Goal: Use online tool/utility: Use online tool/utility

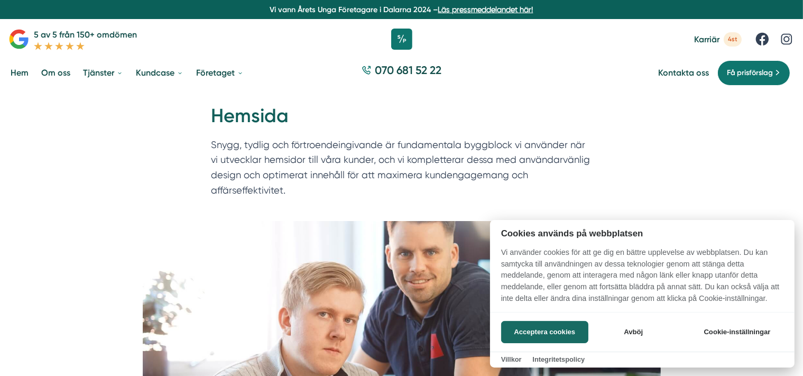
click at [121, 193] on div at bounding box center [401, 188] width 803 height 376
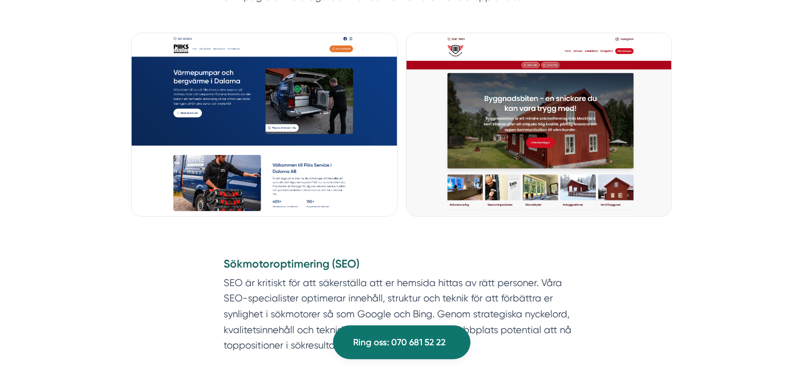
scroll to position [839, 0]
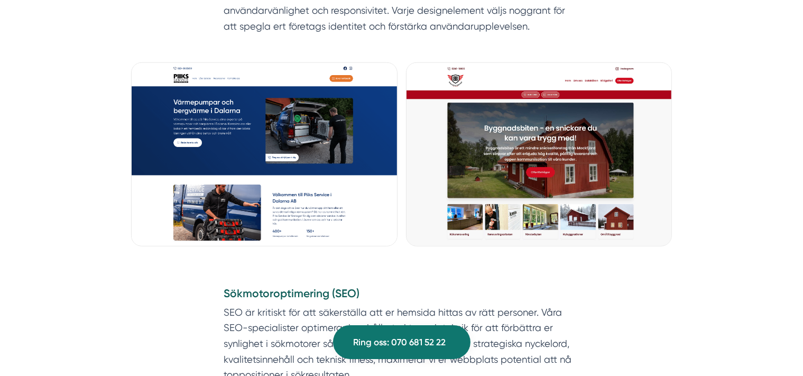
click at [232, 145] on img at bounding box center [264, 154] width 266 height 184
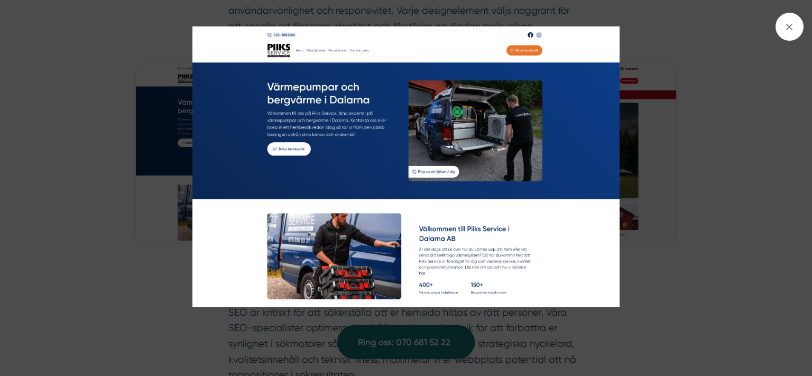
click at [140, 137] on img at bounding box center [406, 166] width 609 height 280
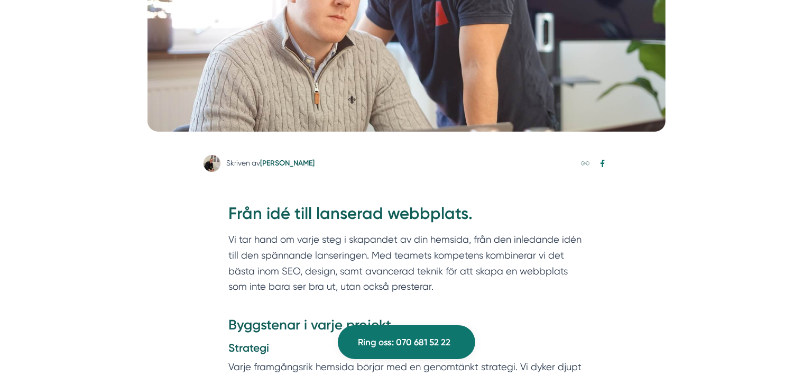
scroll to position [0, 0]
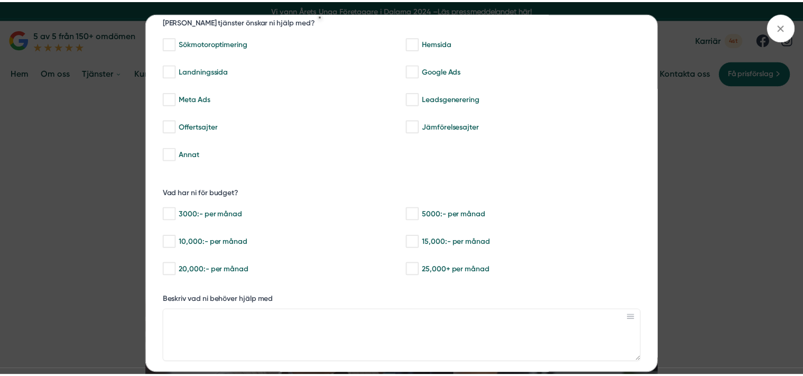
scroll to position [70, 0]
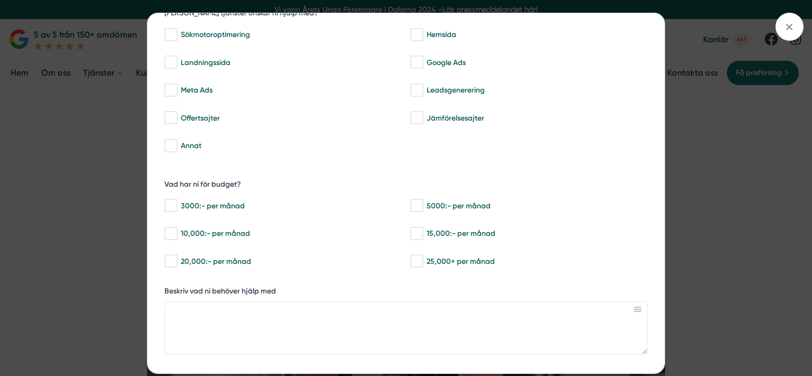
click at [131, 244] on div "bbc9b822-b2c6-488a-ab3e-9a2d59e49c7c Behöver du hjälp med trygg tillväxt? Vilka…" at bounding box center [406, 188] width 812 height 376
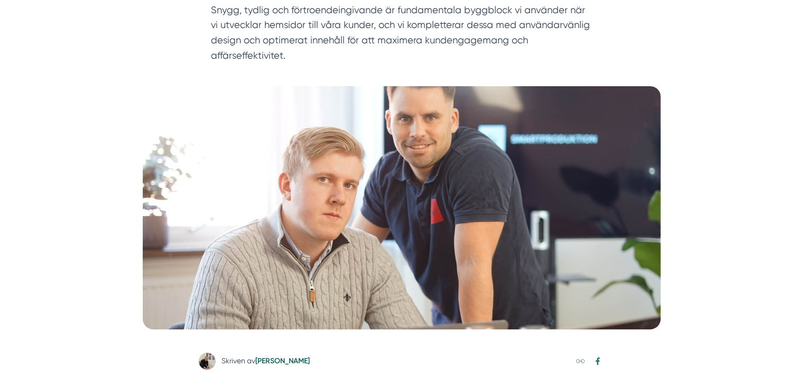
scroll to position [0, 0]
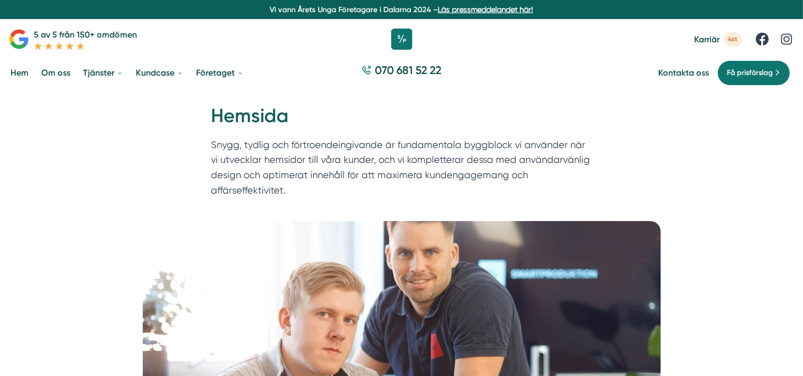
click at [153, 194] on div "Hem » Våra tjänster » Hemsida Hemsida Snygg, tydlig och förtroendeingivande är …" at bounding box center [401, 155] width 803 height 130
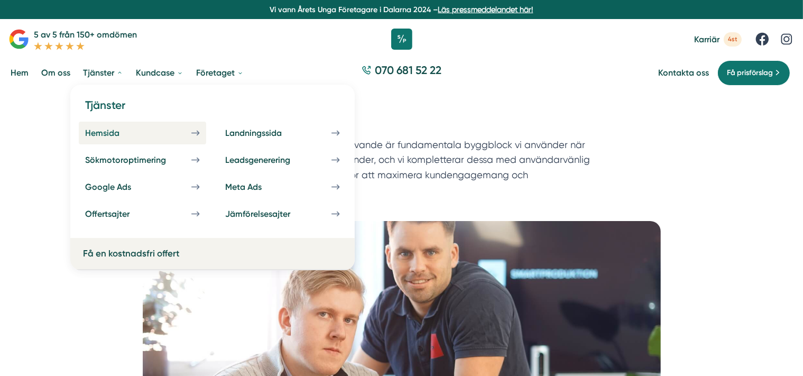
click at [95, 132] on div "Hemsida" at bounding box center [115, 133] width 60 height 10
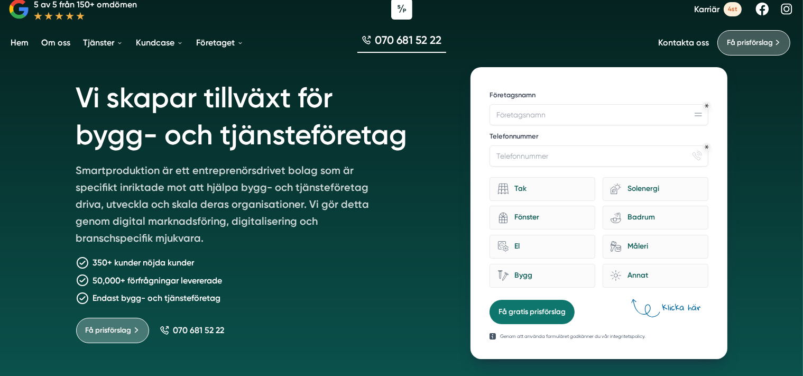
scroll to position [31, 0]
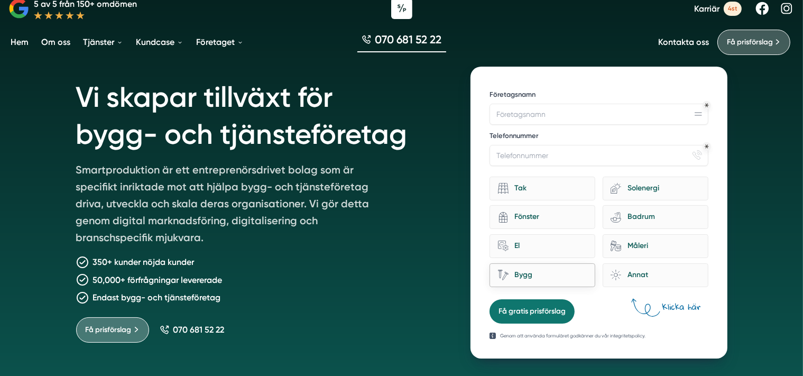
click at [572, 268] on div "Bygg" at bounding box center [548, 275] width 79 height 14
click at [0, 0] on input "Bygg" at bounding box center [0, 0] width 0 height 0
click at [587, 237] on div "home-improvement-13 El" at bounding box center [543, 246] width 106 height 24
click at [0, 0] on input "home-improvement-13 El" at bounding box center [0, 0] width 0 height 0
click at [587, 220] on div "Fönster" at bounding box center [548, 217] width 79 height 14
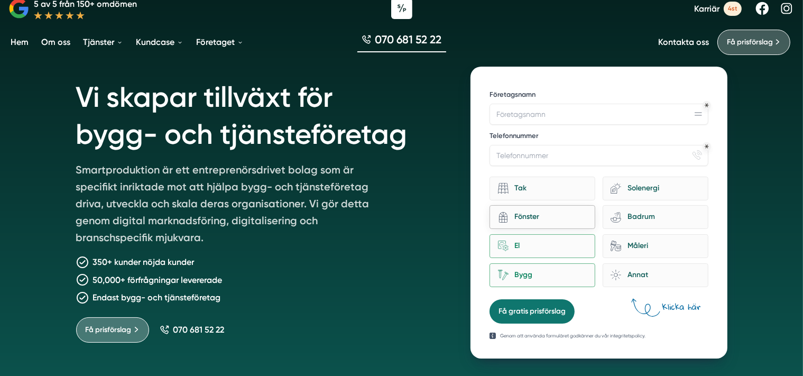
click at [0, 0] on input "architecture-window-1 Fönster" at bounding box center [0, 0] width 0 height 0
click at [628, 215] on div "Badrum" at bounding box center [660, 217] width 79 height 14
click at [0, 0] on input "bathroom-tub-towel Badrum" at bounding box center [0, 0] width 0 height 0
click at [576, 216] on div "Fönster" at bounding box center [548, 217] width 79 height 14
click at [0, 0] on input "architecture-window-1 Fönster" at bounding box center [0, 0] width 0 height 0
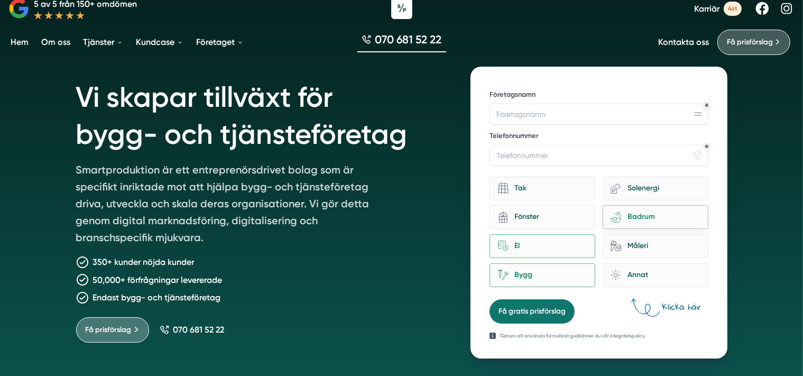
click at [612, 208] on div "bathroom-tub-towel Badrum" at bounding box center [656, 217] width 106 height 24
click at [0, 0] on input "bathroom-tub-towel Badrum" at bounding box center [0, 0] width 0 height 0
click at [564, 246] on div "El" at bounding box center [548, 246] width 79 height 14
click at [554, 275] on div "Bygg" at bounding box center [548, 275] width 79 height 14
click at [0, 0] on input "Bygg" at bounding box center [0, 0] width 0 height 0
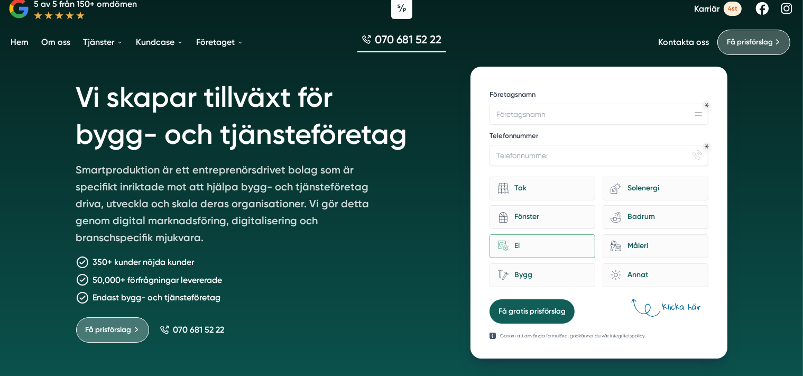
click at [515, 315] on button "Få gratis prisförslag" at bounding box center [532, 311] width 85 height 24
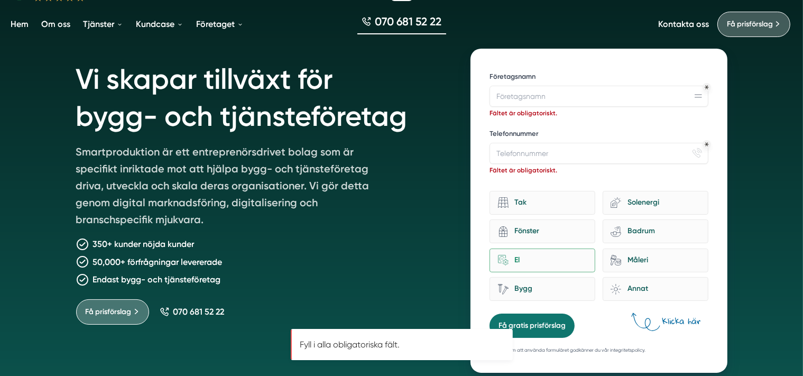
scroll to position [28, 0]
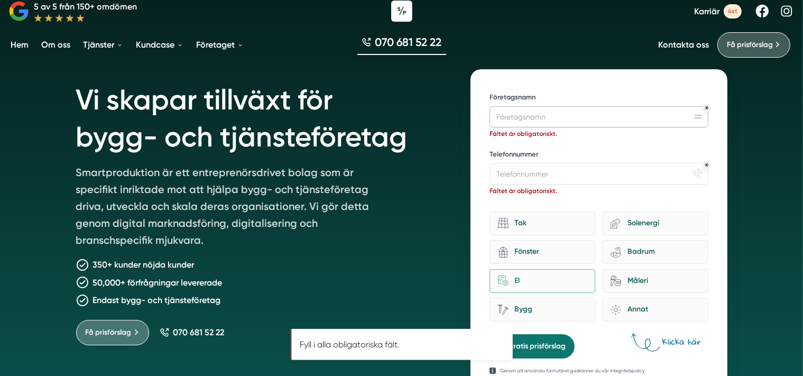
click at [518, 117] on input "Företagsnamn" at bounding box center [599, 116] width 218 height 21
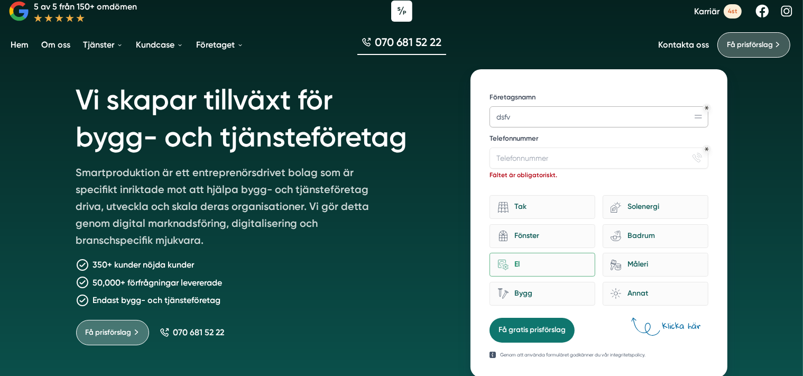
type input "dsfv"
click at [555, 155] on input "Telefonnummer" at bounding box center [599, 158] width 218 height 21
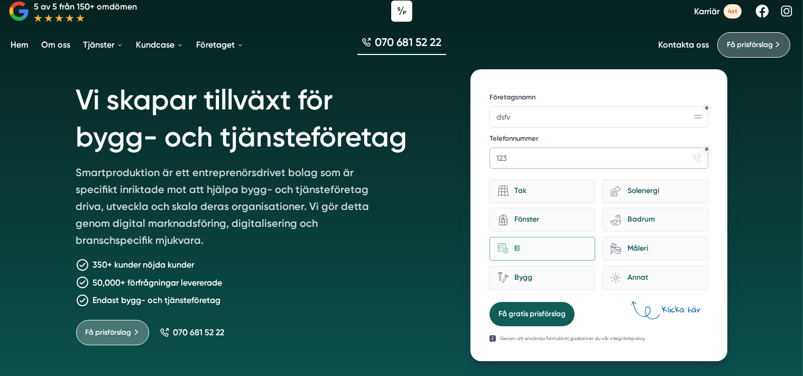
type input "123"
click at [513, 309] on button "Få gratis prisförslag" at bounding box center [532, 314] width 85 height 24
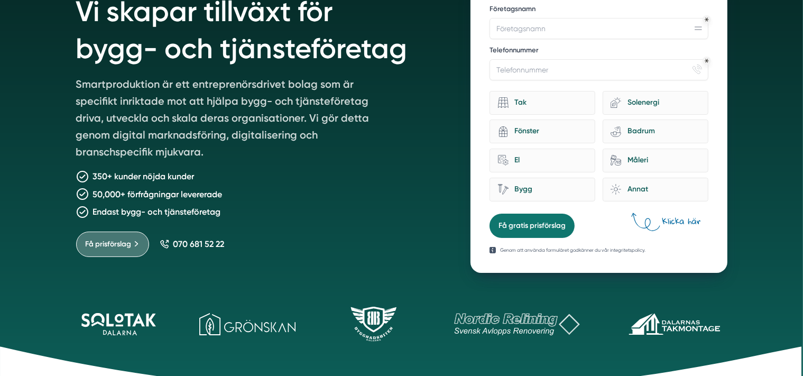
scroll to position [137, 0]
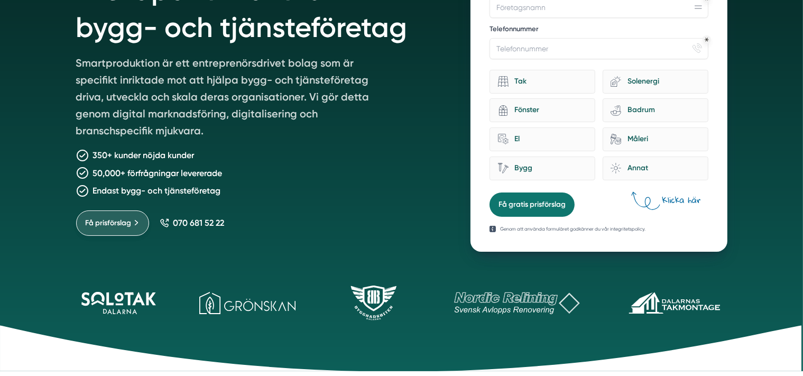
click at [116, 224] on span "Få prisförslag" at bounding box center [109, 223] width 46 height 12
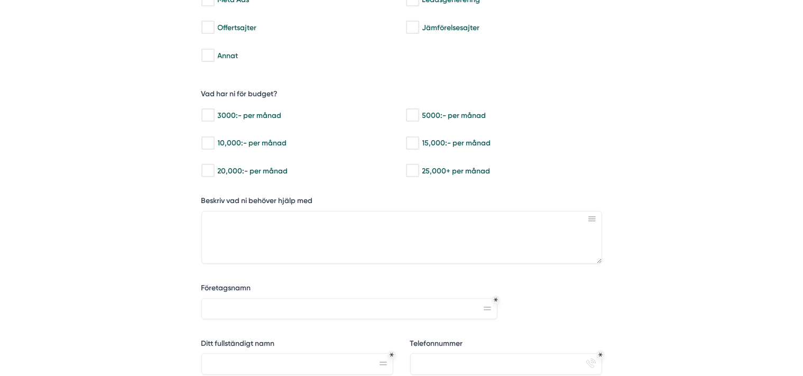
scroll to position [352, 0]
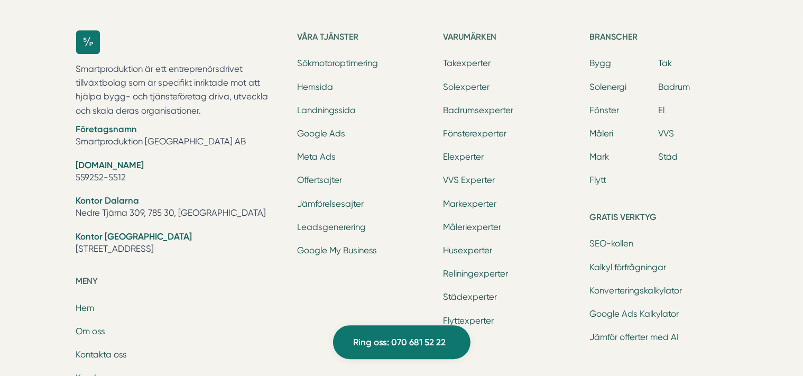
scroll to position [3341, 0]
click at [127, 134] on li "Företagsnamn Smartproduktion Sverige AB" at bounding box center [180, 137] width 209 height 27
click at [116, 144] on li "Företagsnamn Smartproduktion Sverige AB" at bounding box center [180, 137] width 209 height 27
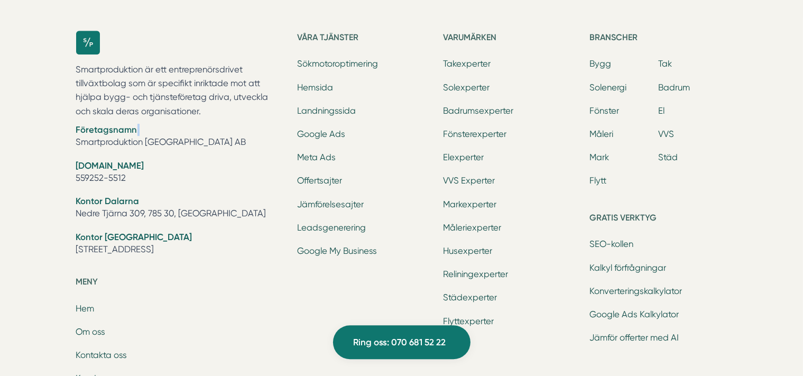
click at [116, 144] on li "Företagsnamn Smartproduktion Sverige AB" at bounding box center [180, 137] width 209 height 27
copy br
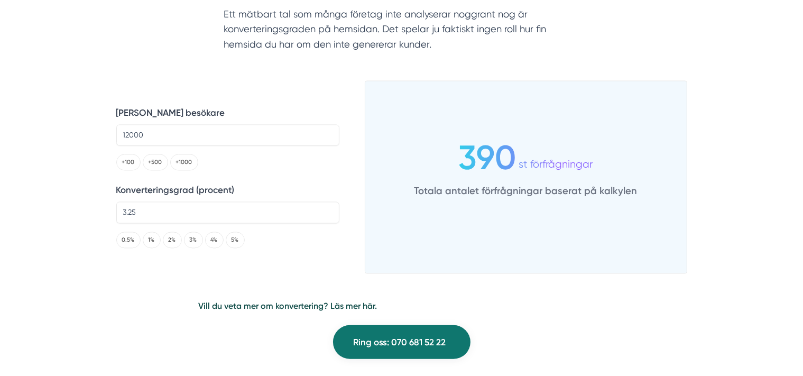
scroll to position [2113, 0]
click at [162, 212] on input "3.25" at bounding box center [227, 213] width 223 height 21
click at [169, 241] on button "2%" at bounding box center [172, 241] width 19 height 16
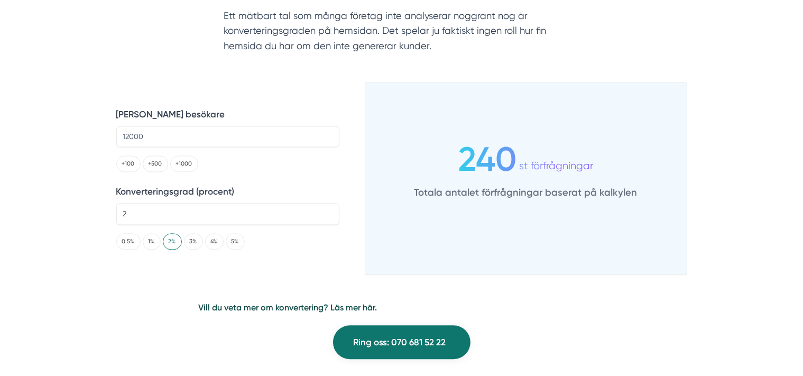
click at [181, 241] on div "0.5% 1% 2% 3% 4% 5%" at bounding box center [227, 241] width 223 height 16
click at [189, 238] on button "3%" at bounding box center [193, 241] width 19 height 16
type input "3"
click at [179, 166] on button "+1000" at bounding box center [184, 163] width 28 height 16
type input "13000"
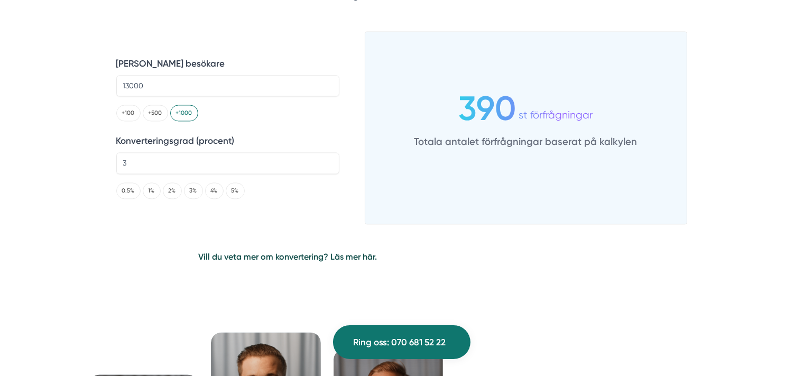
scroll to position [2165, 0]
click at [363, 254] on link "Vill du veta mer om konvertering? Läs mer här." at bounding box center [288, 256] width 179 height 10
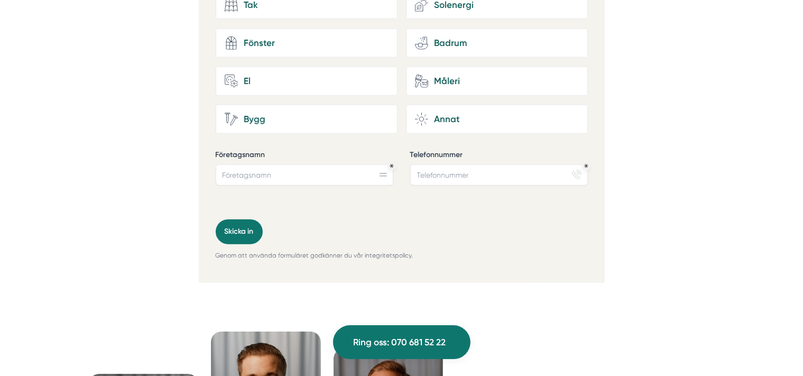
scroll to position [1054, 0]
click at [475, 185] on input "Telefonnummer" at bounding box center [499, 174] width 178 height 21
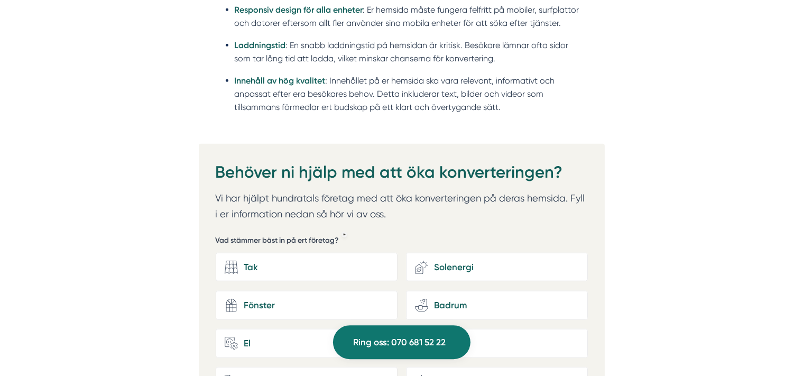
scroll to position [730, 0]
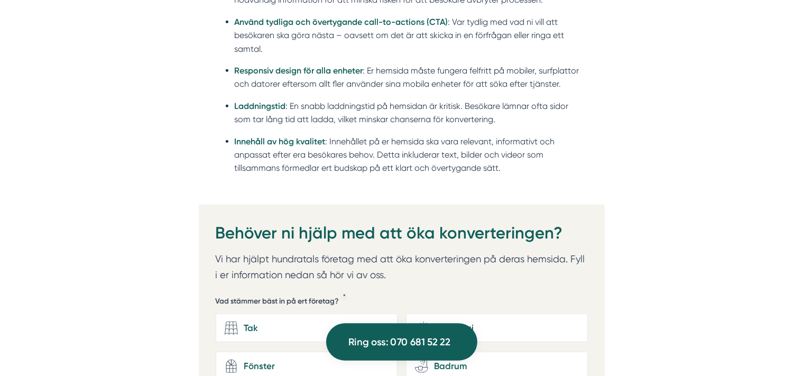
click at [394, 336] on span "Ring oss: 070 681 52 22" at bounding box center [399, 342] width 102 height 16
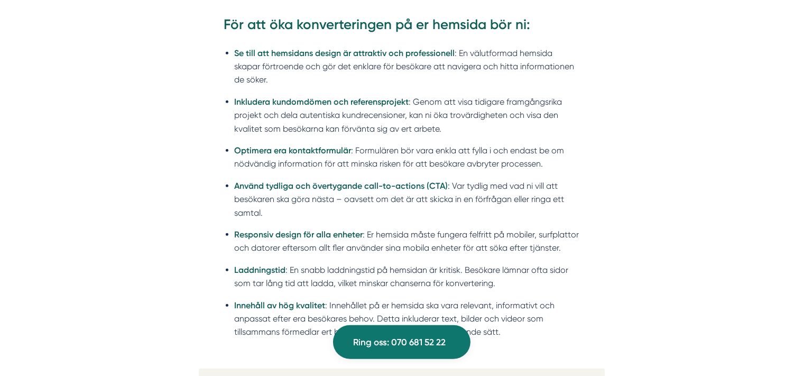
scroll to position [0, 0]
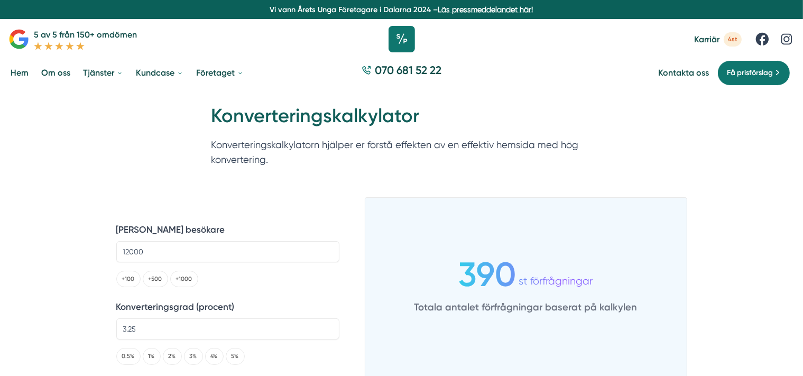
click at [407, 45] on icon at bounding box center [402, 39] width 26 height 26
